Goal: Information Seeking & Learning: Learn about a topic

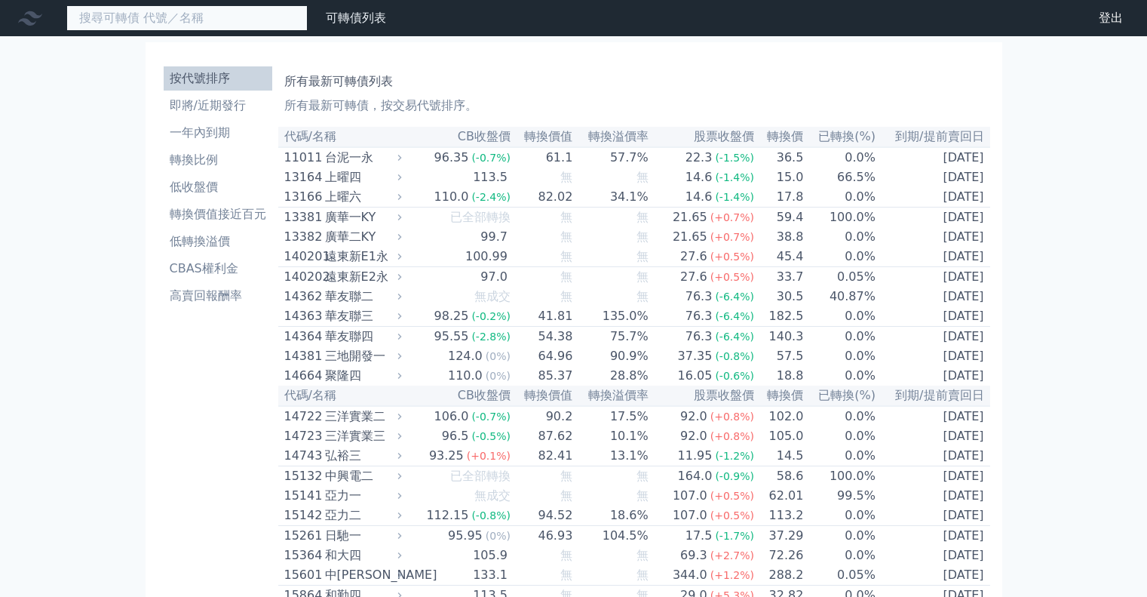
click at [130, 17] on input at bounding box center [186, 18] width 241 height 26
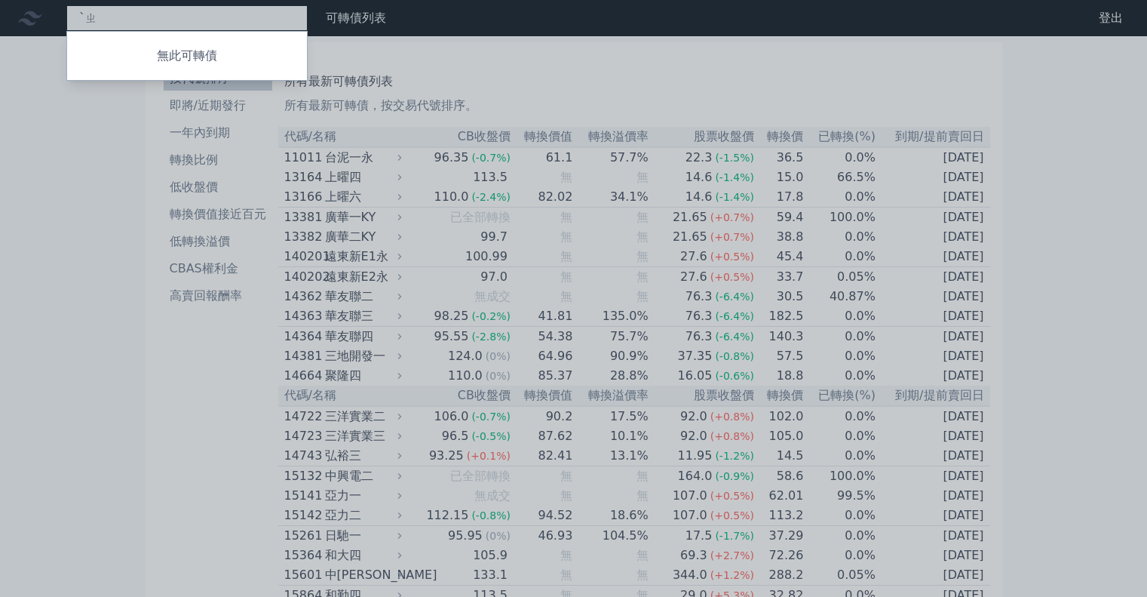
type input "ˋ"
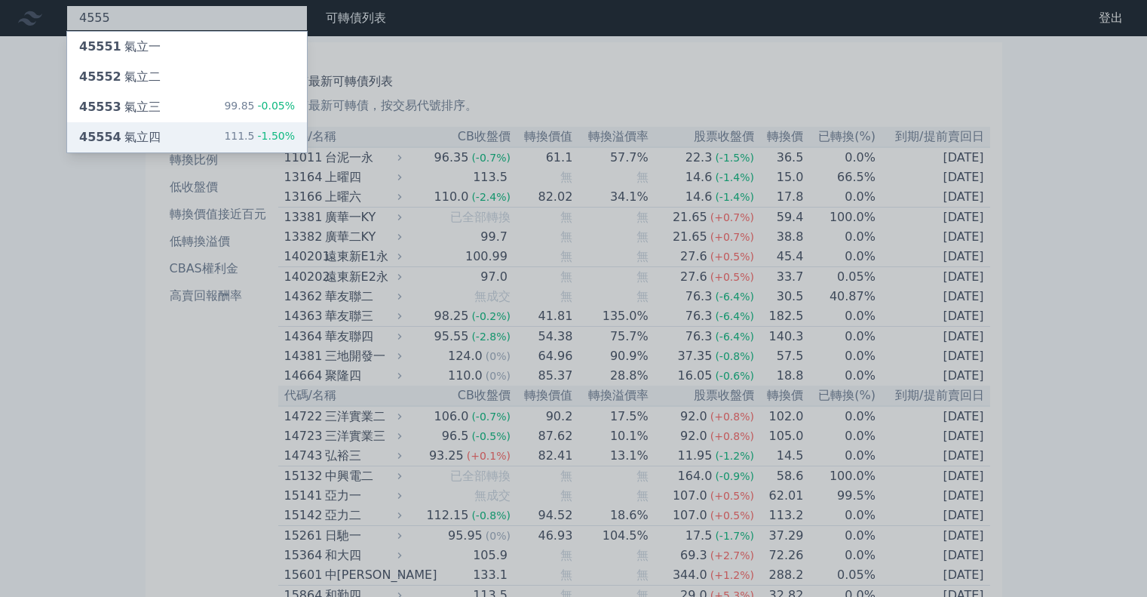
type input "4555"
click at [146, 134] on div "45554 氣立四" at bounding box center [119, 137] width 81 height 18
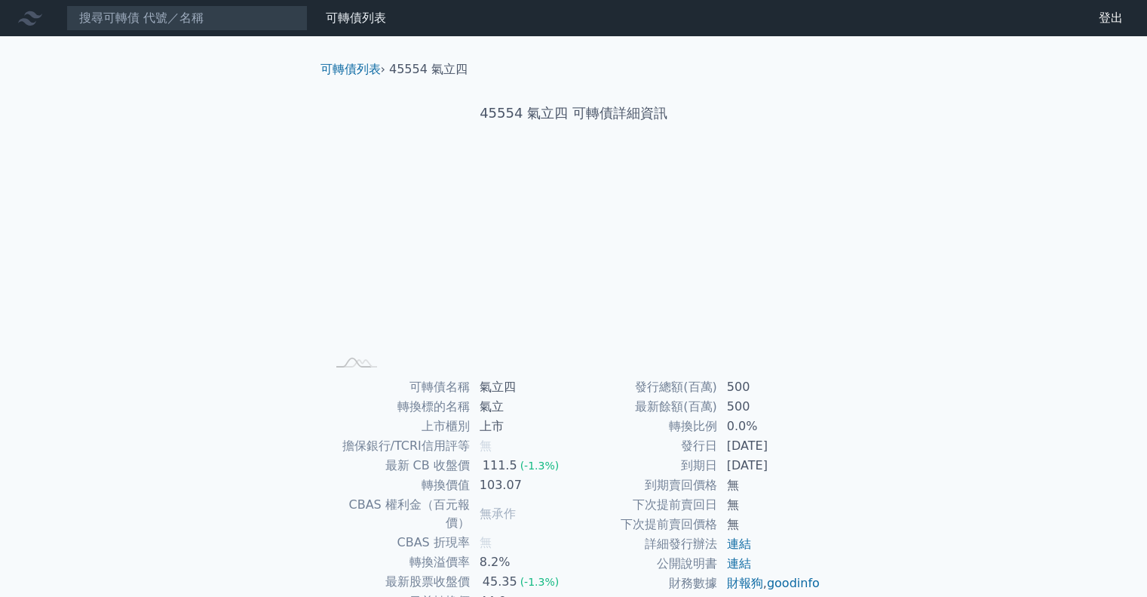
click at [145, 137] on div "可轉債列表 財務數據 可轉債列表 財務數據 登出 登出 可轉債列表 › 45554 氣立四 45554 氣立四 可轉債詳細資訊 Zoom Out 100 85…" at bounding box center [573, 358] width 1147 height 717
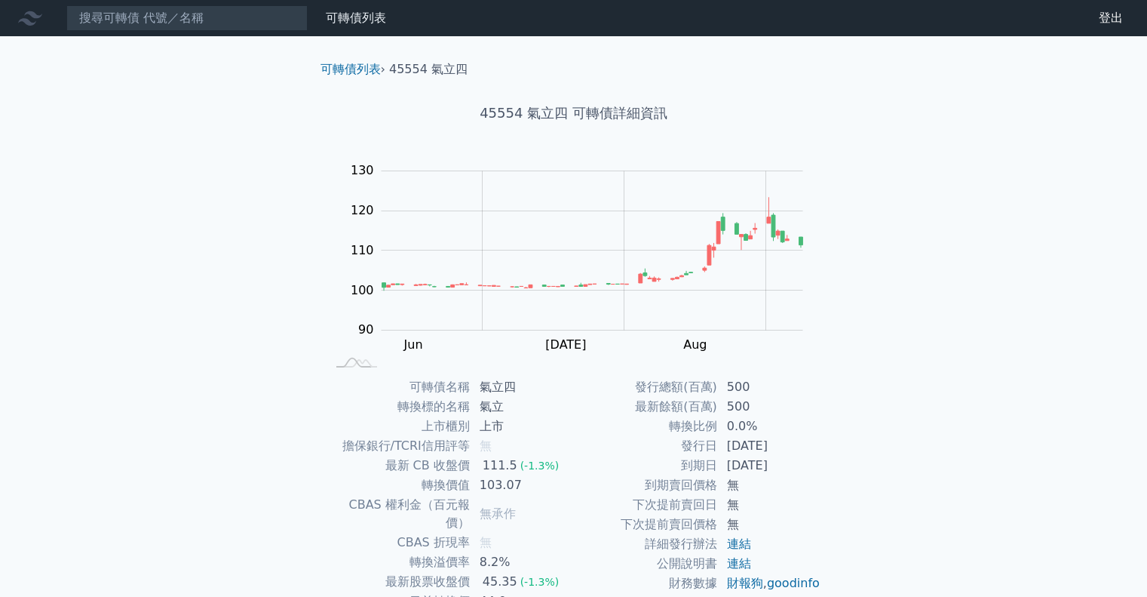
click at [482, 591] on td "44.0" at bounding box center [522, 601] width 103 height 20
click at [193, 295] on div "可轉債列表 財務數據 可轉債列表 財務數據 登出 登出 可轉債列表 › 45554 氣立四 45554 氣立四 可轉債詳細資訊 Zoom Out 100 85…" at bounding box center [573, 358] width 1147 height 717
